Goal: Obtain resource: Download file/media

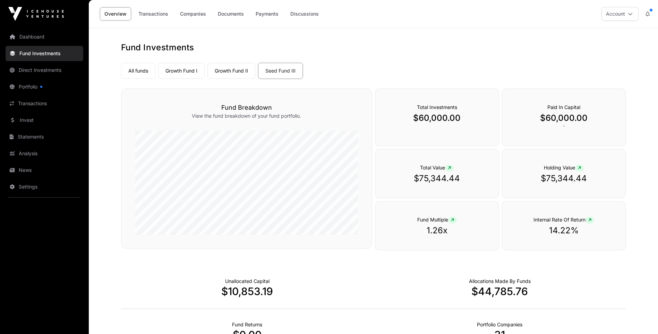
click at [231, 69] on link "Growth Fund II" at bounding box center [232, 71] width 48 height 16
click at [279, 70] on link "Seed Fund III" at bounding box center [280, 71] width 45 height 16
click at [186, 69] on link "Growth Fund I" at bounding box center [181, 71] width 47 height 16
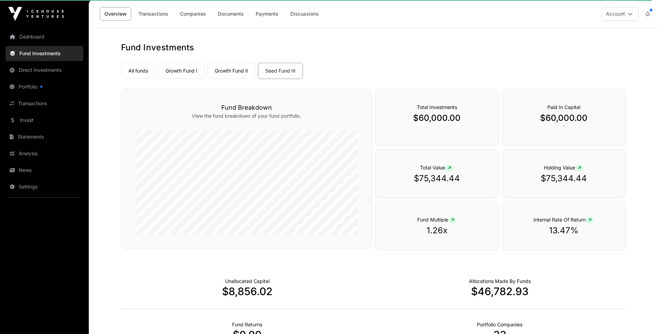
click at [183, 70] on link "Growth Fund I" at bounding box center [181, 71] width 47 height 16
click at [231, 70] on link "Growth Fund II" at bounding box center [232, 71] width 48 height 16
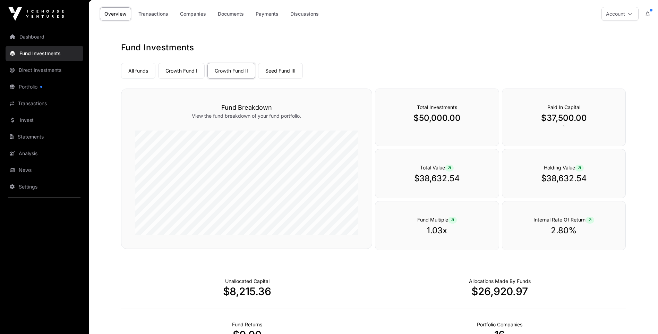
click at [177, 69] on link "Growth Fund I" at bounding box center [181, 71] width 47 height 16
click at [233, 70] on link "Growth Fund II" at bounding box center [232, 71] width 48 height 16
click at [31, 136] on link "Statements" at bounding box center [45, 136] width 78 height 15
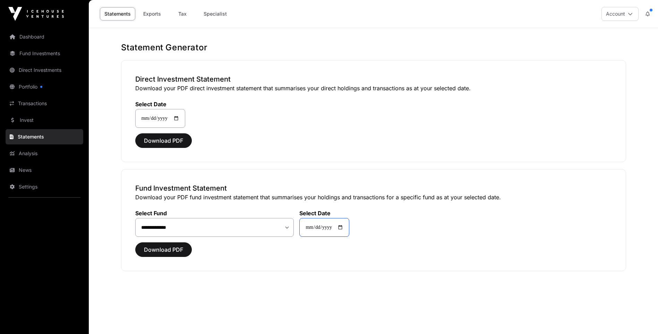
click at [346, 229] on input "**********" at bounding box center [325, 227] width 50 height 19
type input "**********"
click at [156, 248] on span "Download PDF" at bounding box center [163, 249] width 39 height 8
click at [166, 250] on span "Download PDF" at bounding box center [163, 249] width 39 height 8
click at [33, 36] on link "Dashboard" at bounding box center [45, 36] width 78 height 15
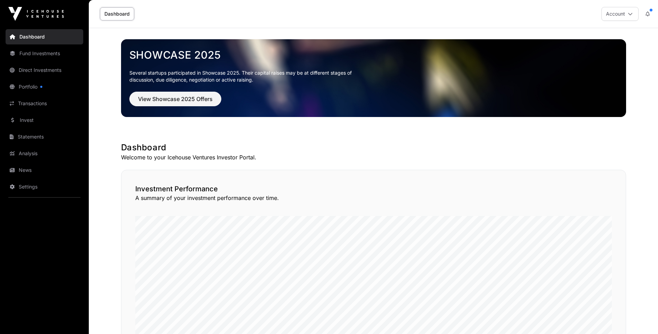
click at [30, 33] on link "Dashboard" at bounding box center [45, 36] width 78 height 15
click at [44, 170] on link "News" at bounding box center [45, 169] width 78 height 15
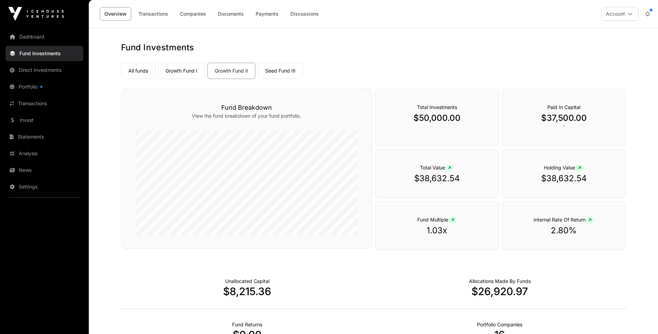
click at [228, 12] on link "Documents" at bounding box center [230, 13] width 35 height 13
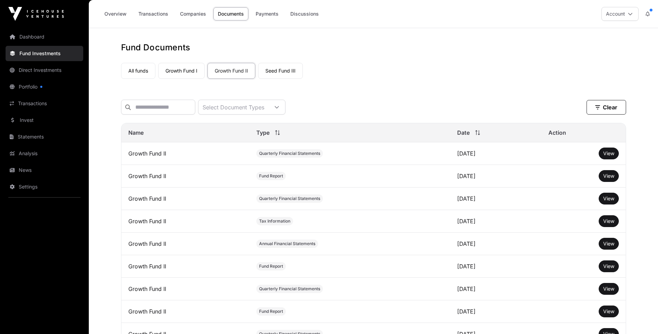
click at [606, 156] on span "View" at bounding box center [609, 153] width 11 height 6
click at [609, 179] on span "View" at bounding box center [609, 176] width 11 height 6
